Goal: Information Seeking & Learning: Learn about a topic

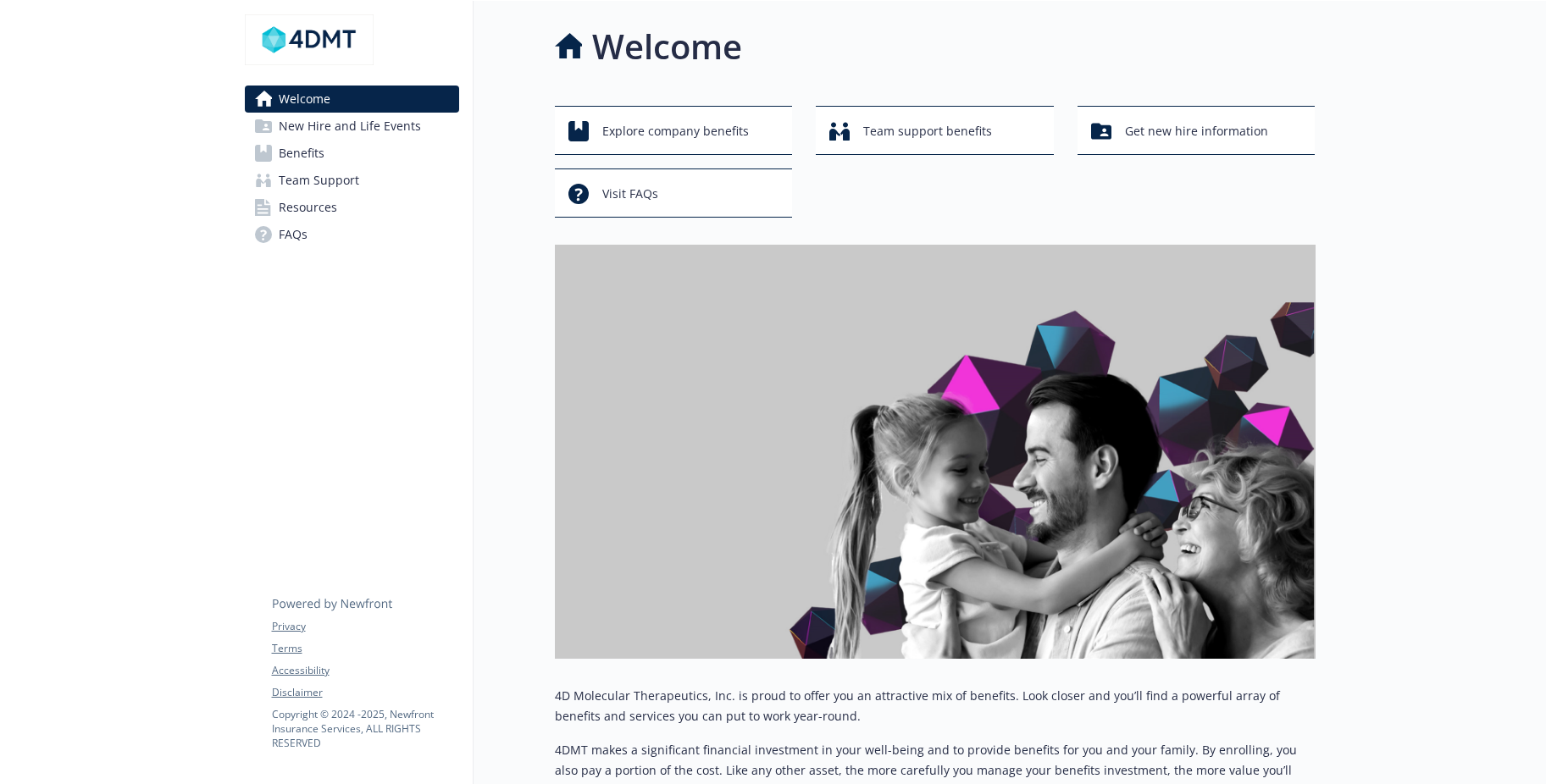
click at [306, 167] on span "Benefits" at bounding box center [301, 152] width 46 height 27
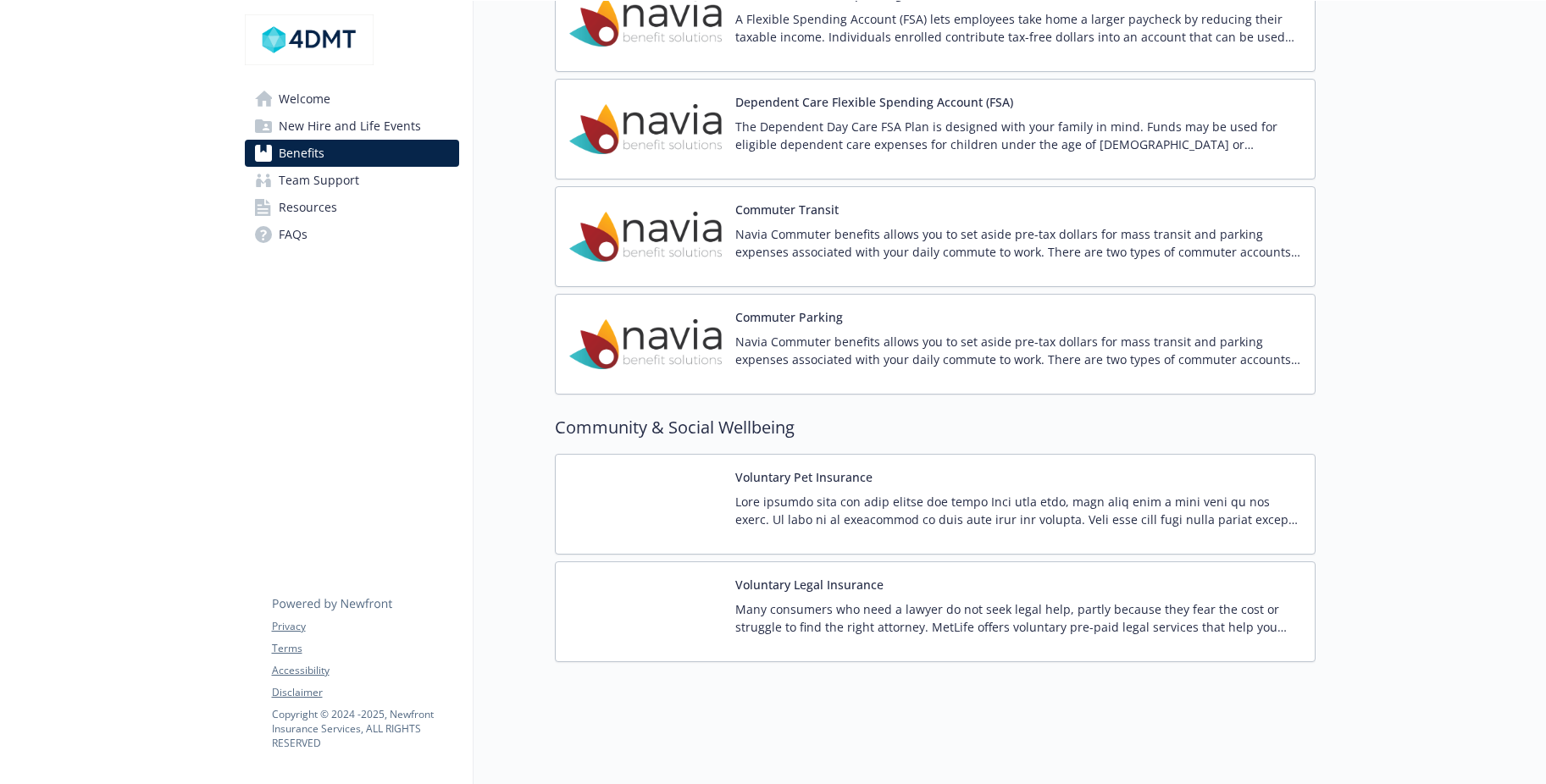
scroll to position [3008, 0]
